Goal: Find contact information: Find contact information

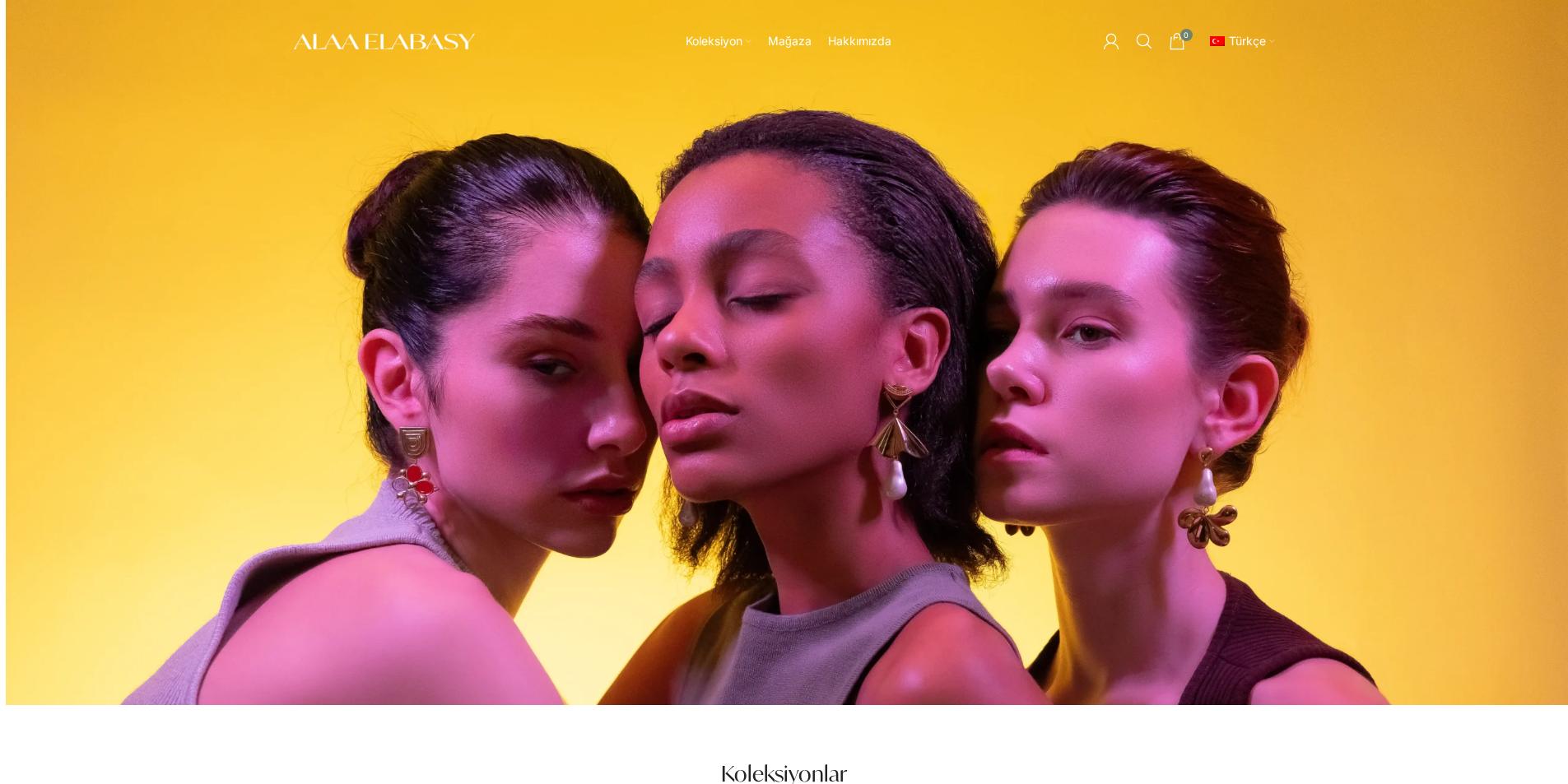
click at [1519, 76] on div "Koleksiyon Neo Reflections Far Horizons Origins Midnight Fever The Reverie Mağa…" at bounding box center [784, 41] width 1568 height 82
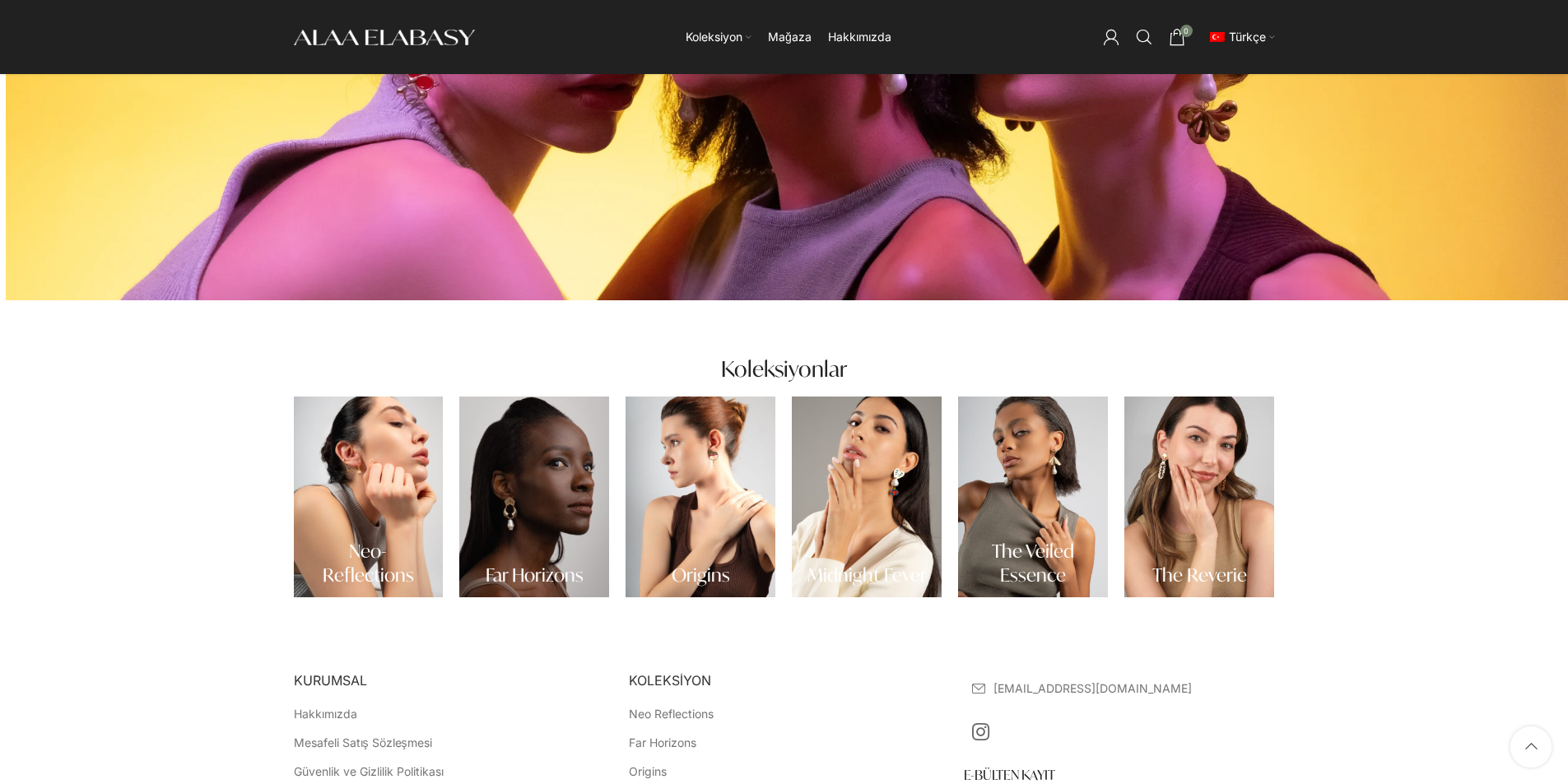
scroll to position [679, 0]
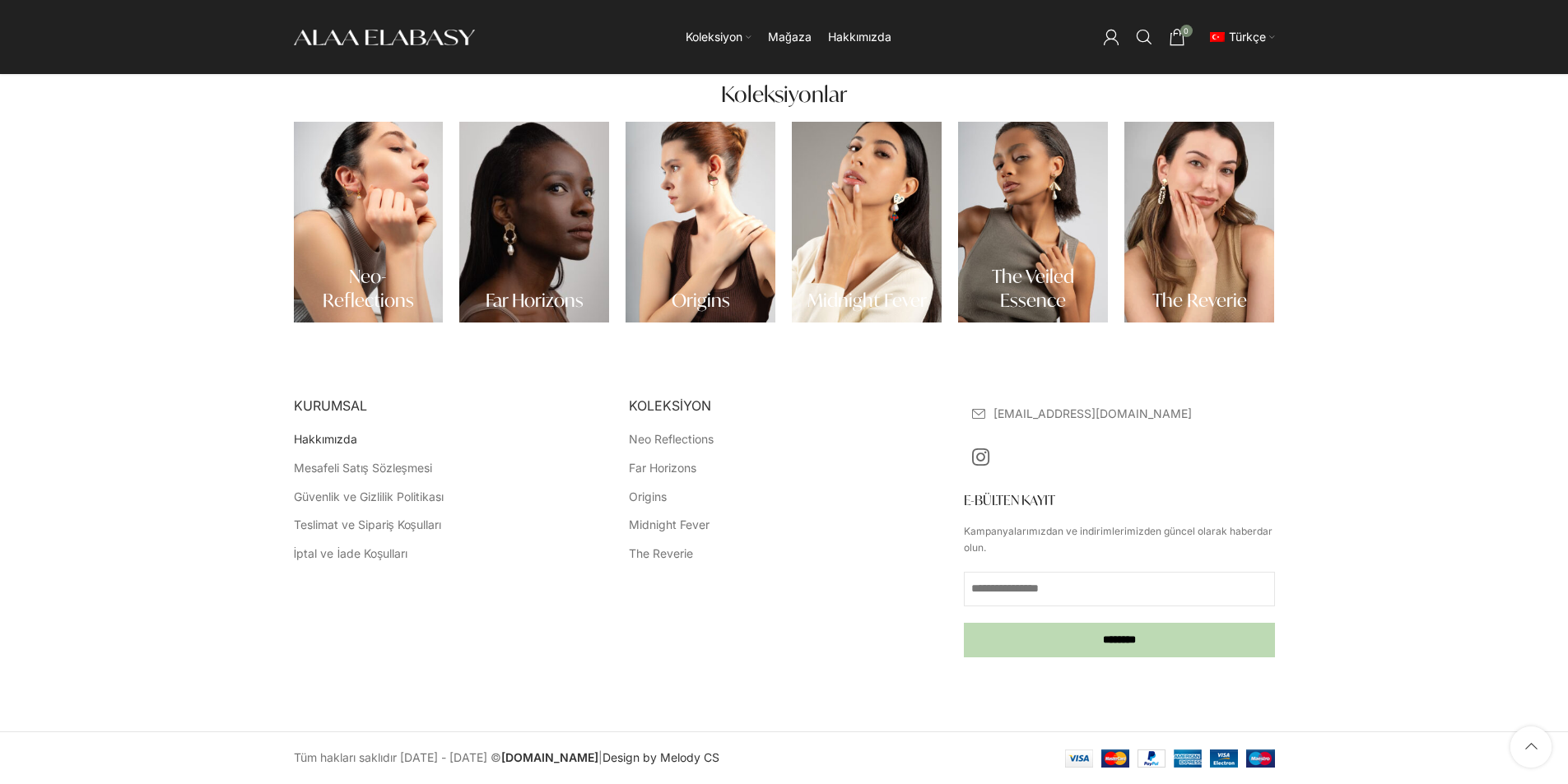
click at [327, 445] on link "Hakkımızda" at bounding box center [326, 439] width 65 height 17
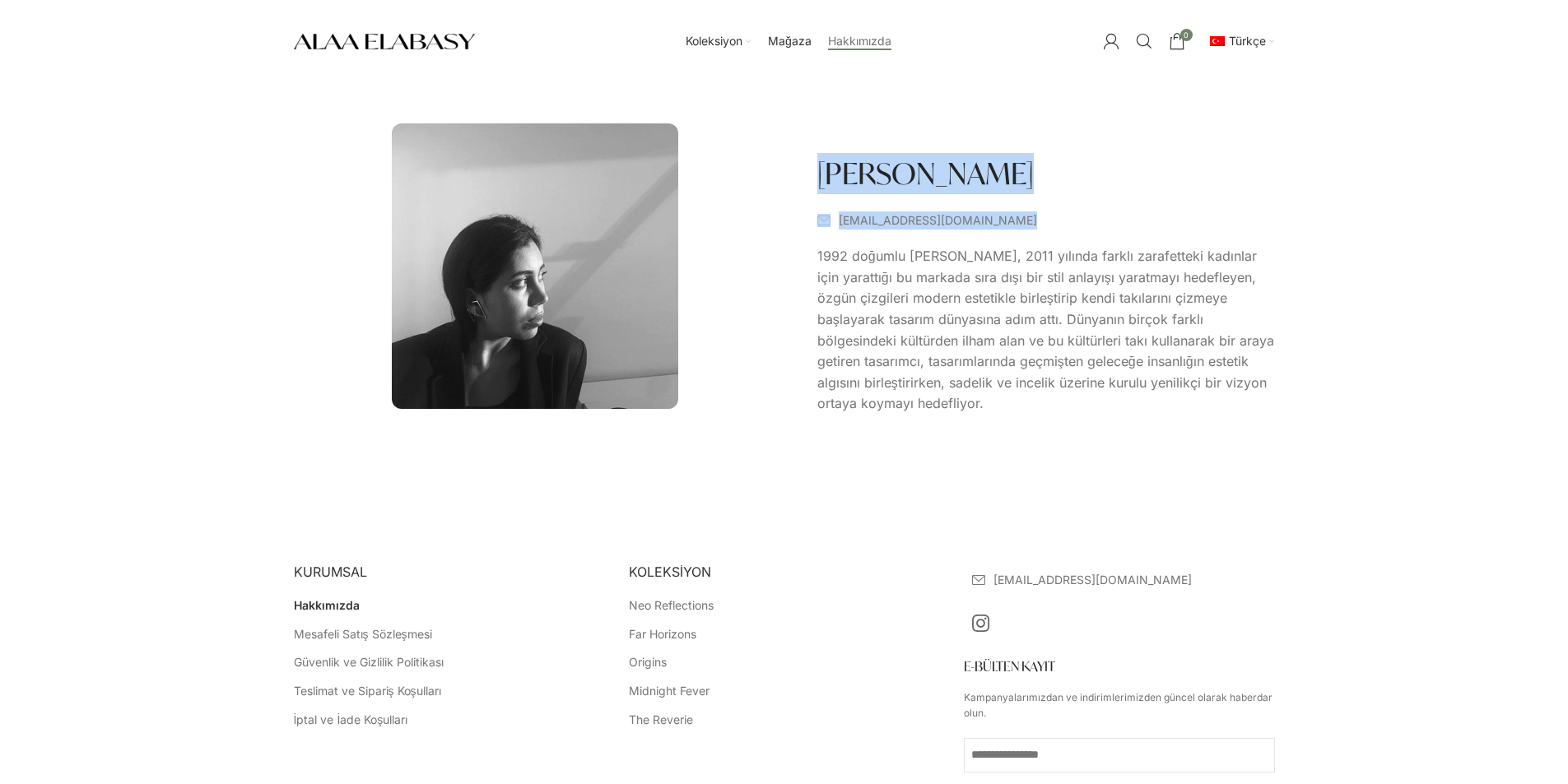
drag, startPoint x: 828, startPoint y: 202, endPoint x: 939, endPoint y: 219, distance: 112.3
click at [939, 219] on div "[PERSON_NAME] [EMAIL_ADDRESS][DOMAIN_NAME] 1992 doğumlu [PERSON_NAME], 2011 yıl…" at bounding box center [1045, 288] width 474 height 287
drag, startPoint x: 1156, startPoint y: 561, endPoint x: 1006, endPoint y: 579, distance: 151.1
click at [1006, 579] on aside "KURUMSAL Hakkımızda Mesafeli Satış Sözleşmesi Güvenlik ve Gizlilik Politikası T…" at bounding box center [784, 714] width 981 height 368
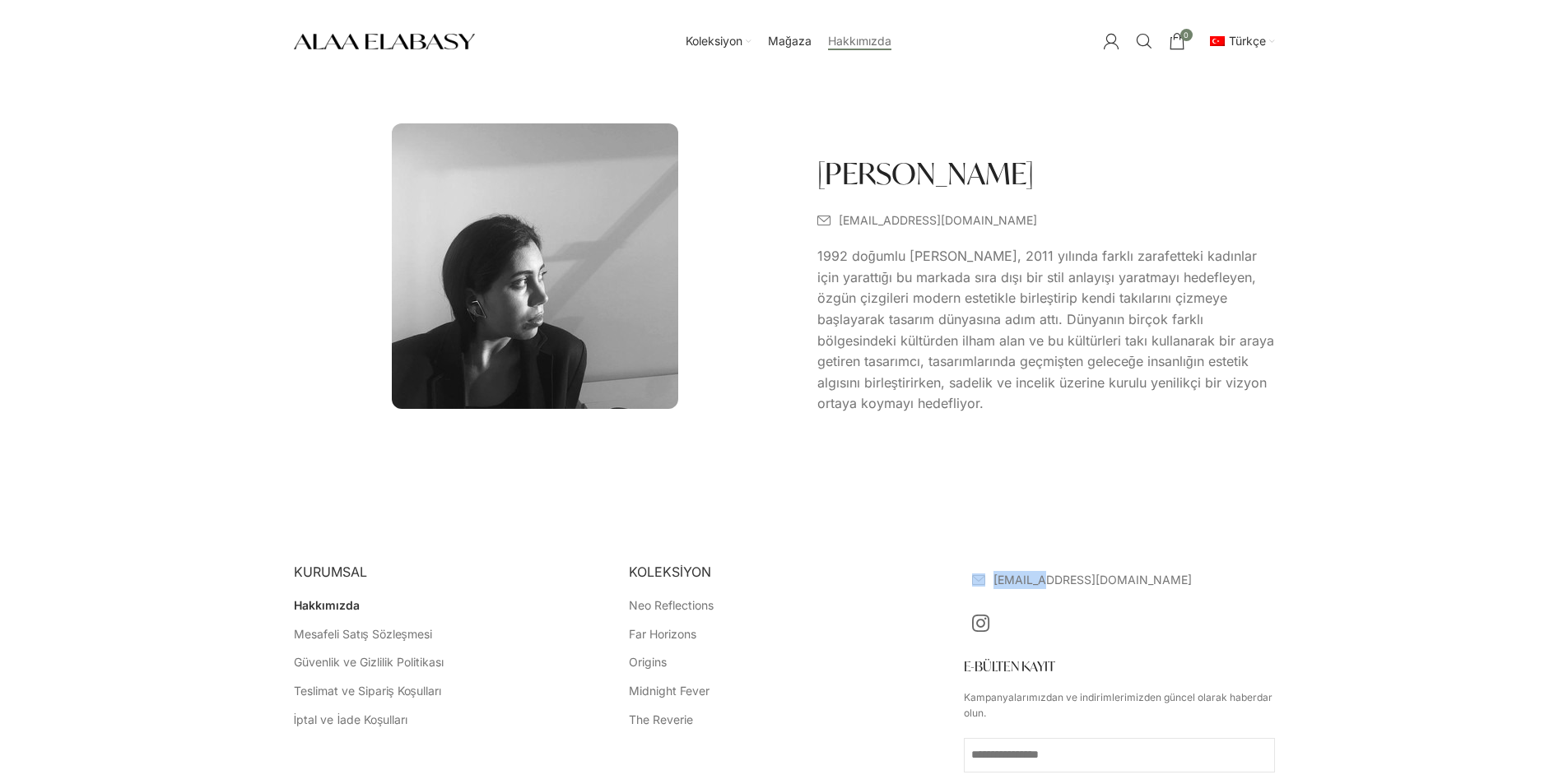
drag, startPoint x: 1000, startPoint y: 561, endPoint x: 987, endPoint y: 550, distance: 17.0
click at [984, 566] on aside "KURUMSAL Hakkımızda Mesafeli Satış Sözleşmesi Güvenlik ve Gizlilik Politikası T…" at bounding box center [784, 714] width 981 height 368
click at [992, 520] on main "[PERSON_NAME] [EMAIL_ADDRESS][DOMAIN_NAME] 1992 doğumlu [PERSON_NAME], 2011 yıl…" at bounding box center [784, 305] width 1005 height 447
drag, startPoint x: 970, startPoint y: 556, endPoint x: 1109, endPoint y: 577, distance: 140.6
click at [1109, 577] on aside "KURUMSAL Hakkımızda Mesafeli Satış Sözleşmesi Güvenlik ve Gizlilik Politikası T…" at bounding box center [784, 714] width 981 height 368
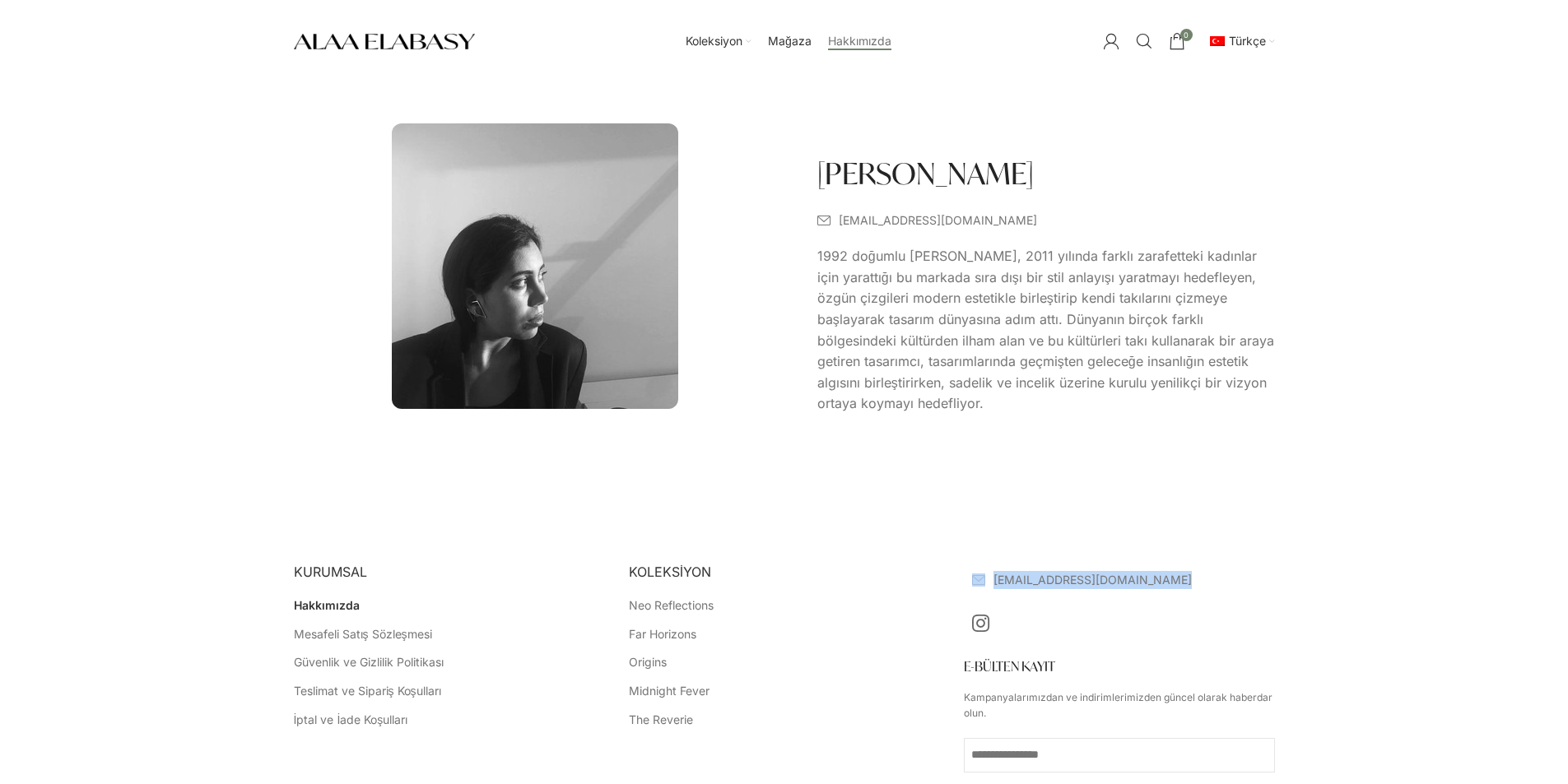
copy li "[EMAIL_ADDRESS][DOMAIN_NAME]"
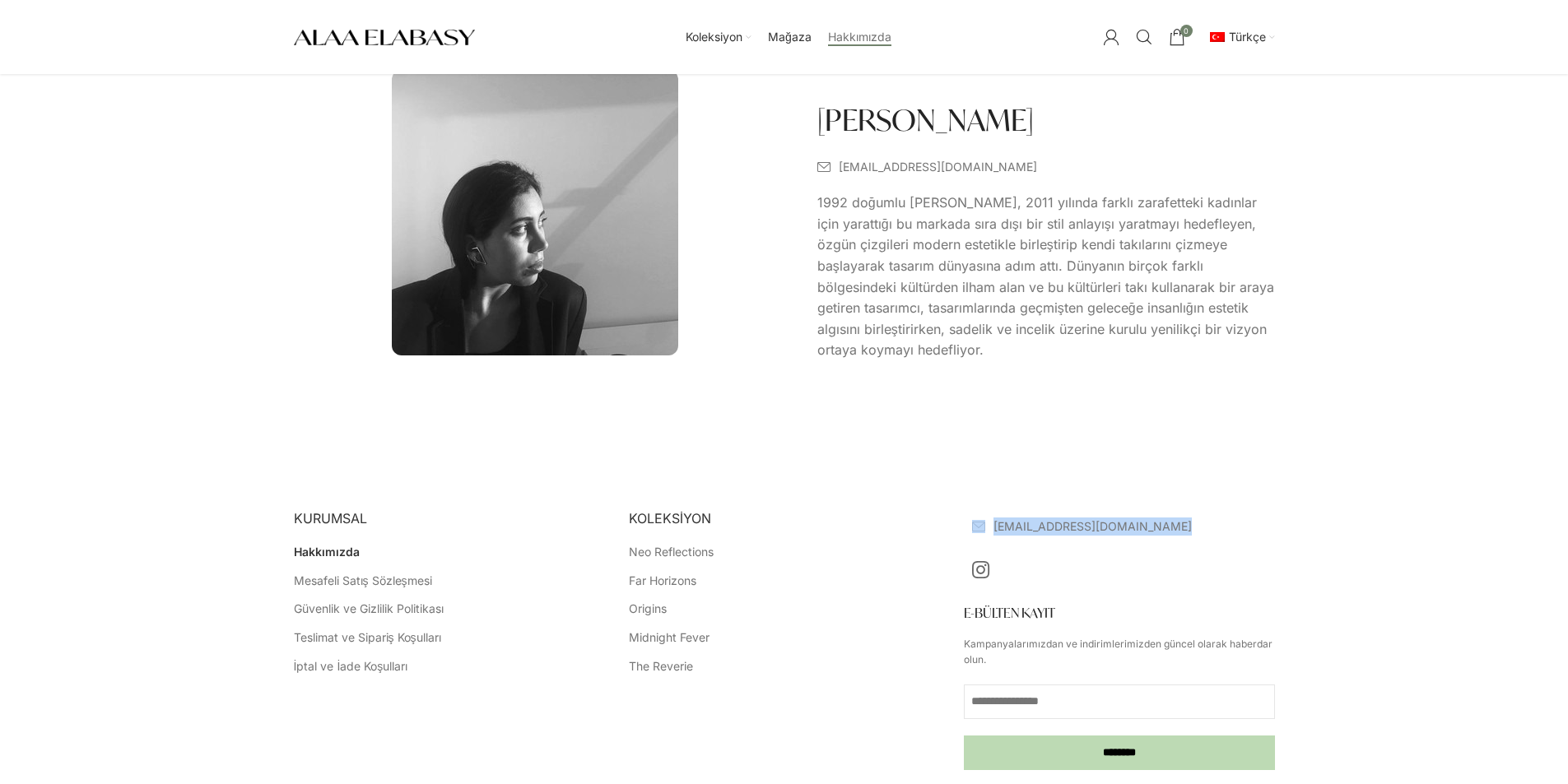
scroll to position [82, 0]
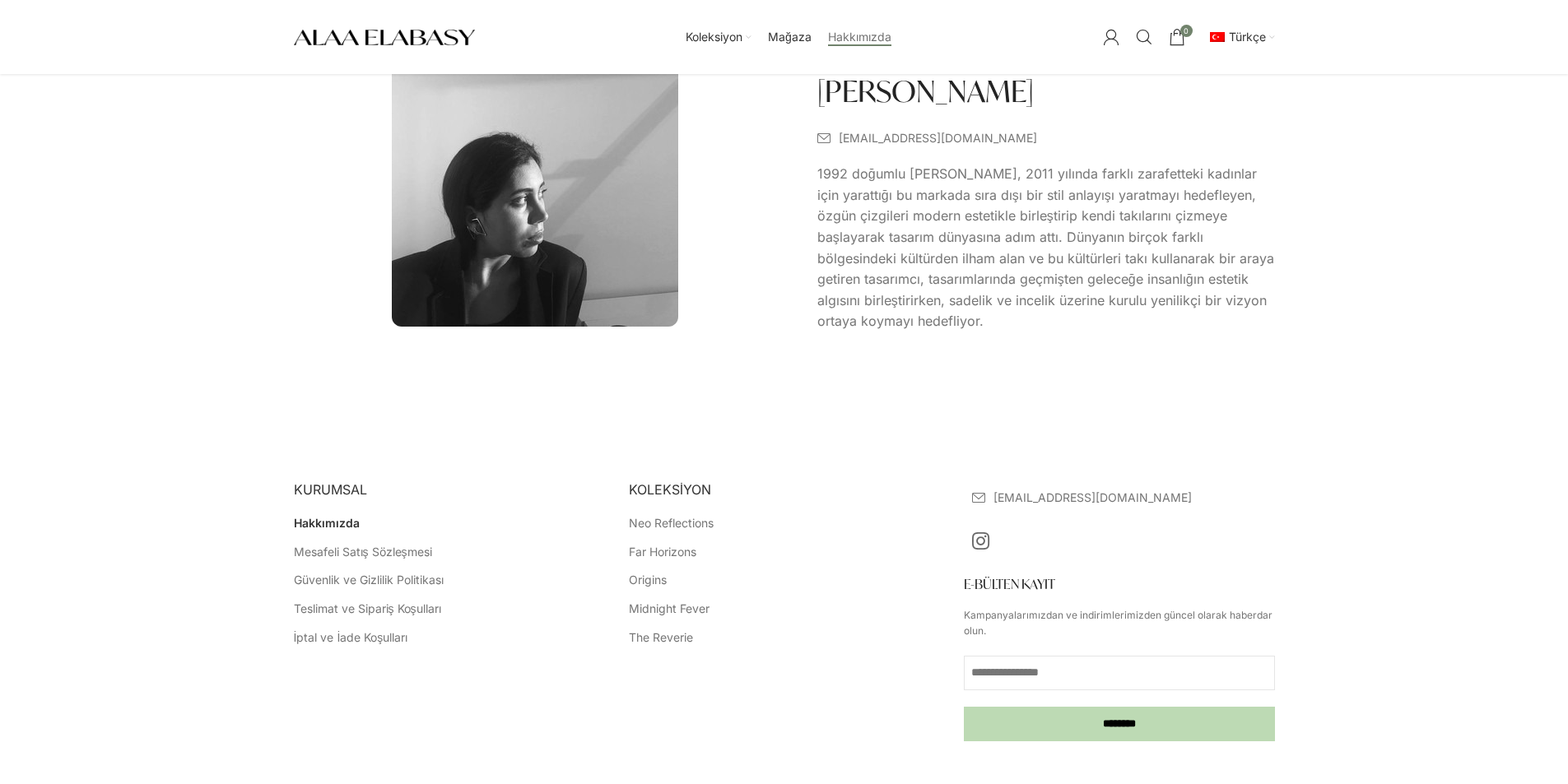
click at [760, 634] on li "The Reverie" at bounding box center [783, 637] width 310 height 17
click at [362, 546] on link "Mesafeli Satış Sözleşmesi" at bounding box center [363, 552] width 140 height 17
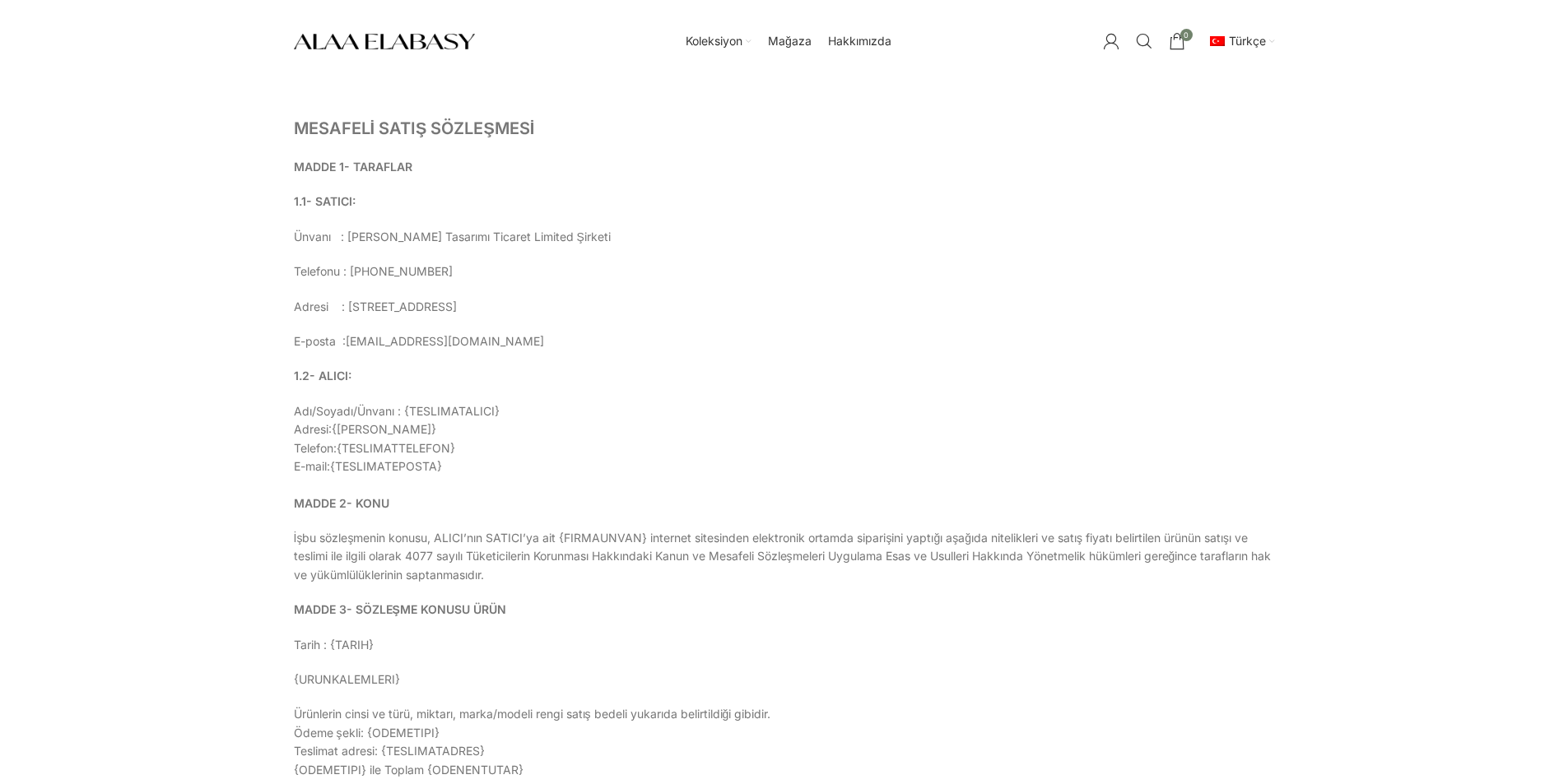
drag, startPoint x: 467, startPoint y: 269, endPoint x: 365, endPoint y: 277, distance: 102.3
click at [365, 277] on p "Telefonu : +90 531 915 3195" at bounding box center [784, 271] width 981 height 18
copy p "0 531 915 3195"
